Goal: Find specific page/section

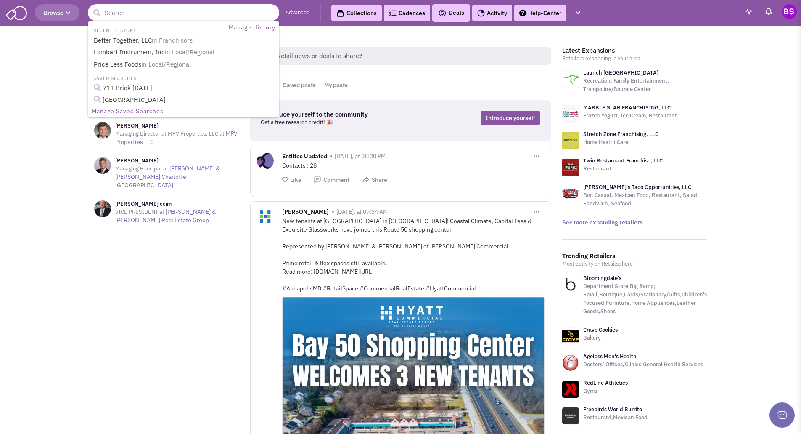
click at [119, 16] on input "text" at bounding box center [183, 12] width 191 height 17
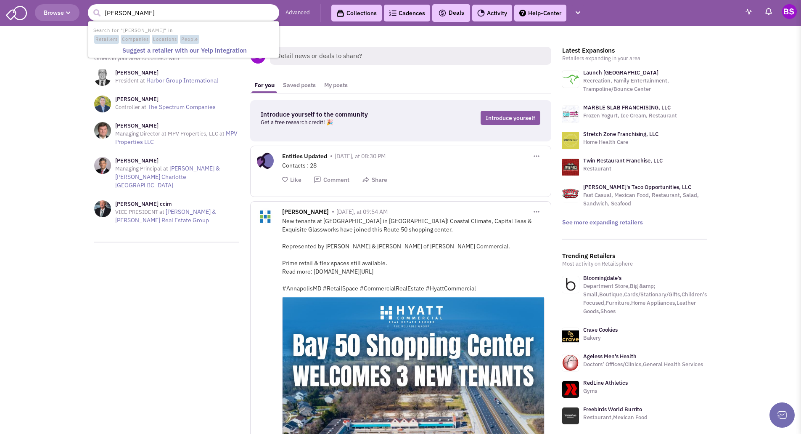
type input "harley davision"
click at [90, 7] on button "submit" at bounding box center [96, 13] width 13 height 13
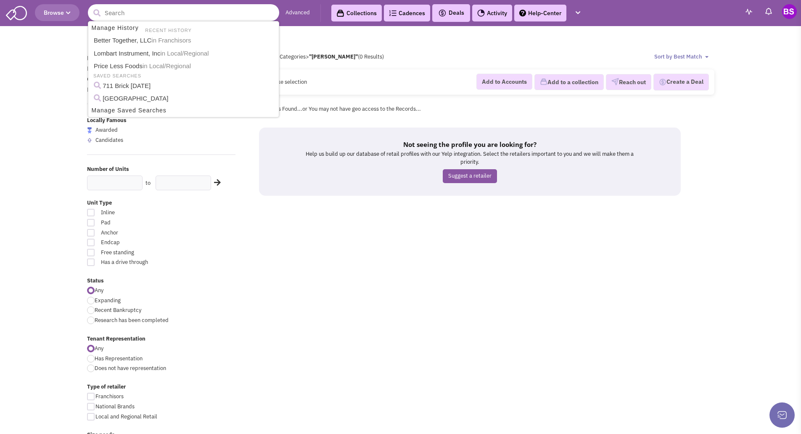
click at [161, 8] on input "text" at bounding box center [183, 12] width 191 height 17
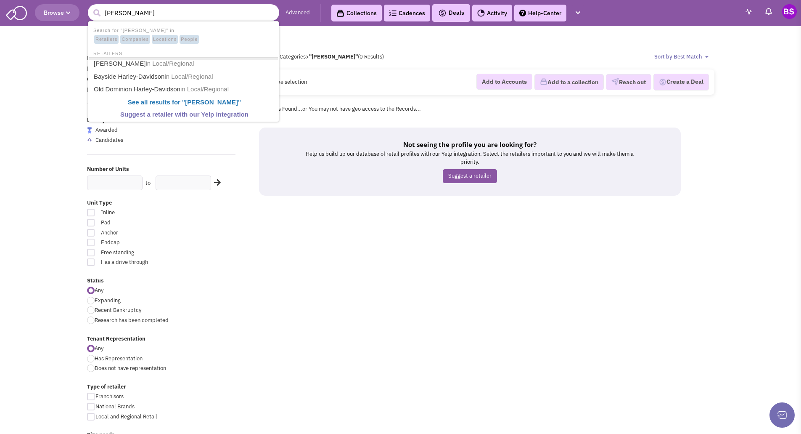
type input "harley davidson"
click at [148, 63] on link "[PERSON_NAME] in Local/Regional" at bounding box center [184, 64] width 186 height 13
